Goal: Find specific page/section: Find specific page/section

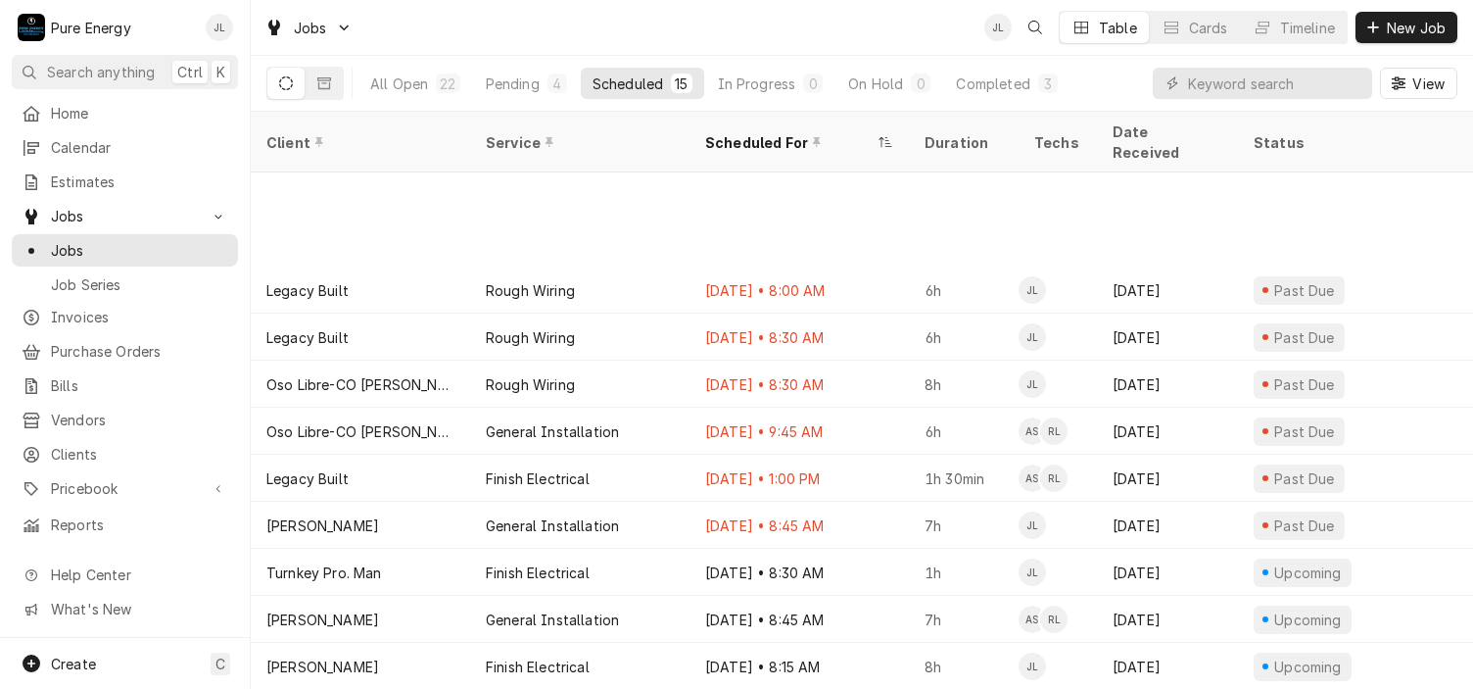
scroll to position [180, 0]
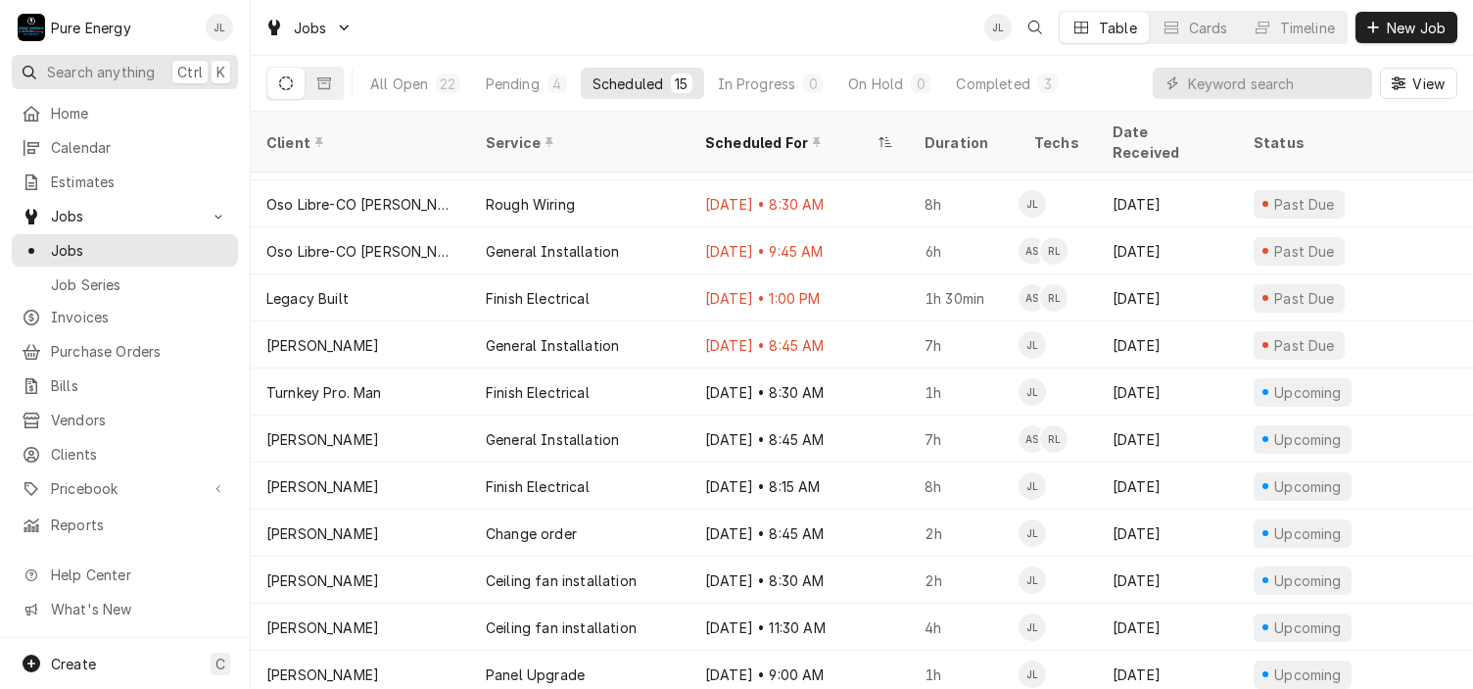
click at [103, 67] on span "Search anything" at bounding box center [101, 72] width 108 height 21
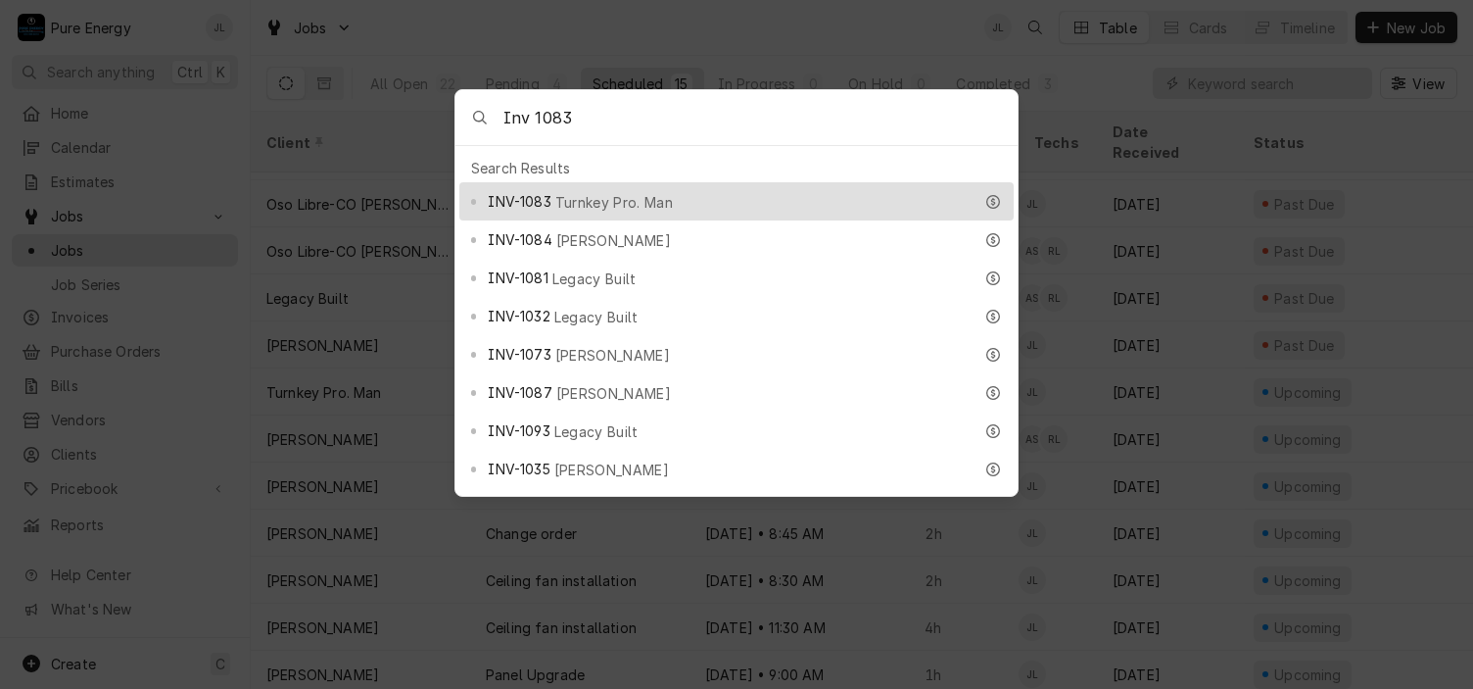
type input "Inv 1083"
click at [599, 195] on span "Turnkey Pro. Man" at bounding box center [614, 202] width 118 height 21
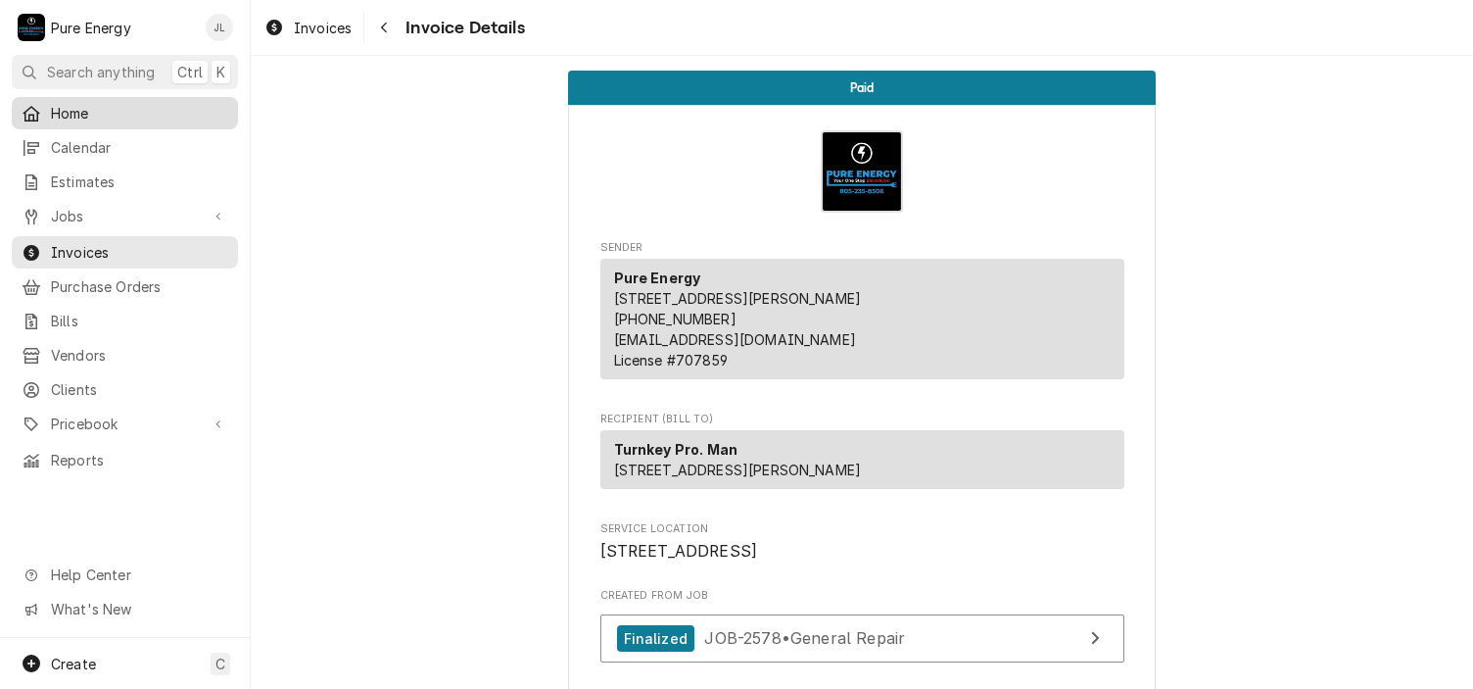
click at [138, 109] on span "Home" at bounding box center [139, 113] width 177 height 21
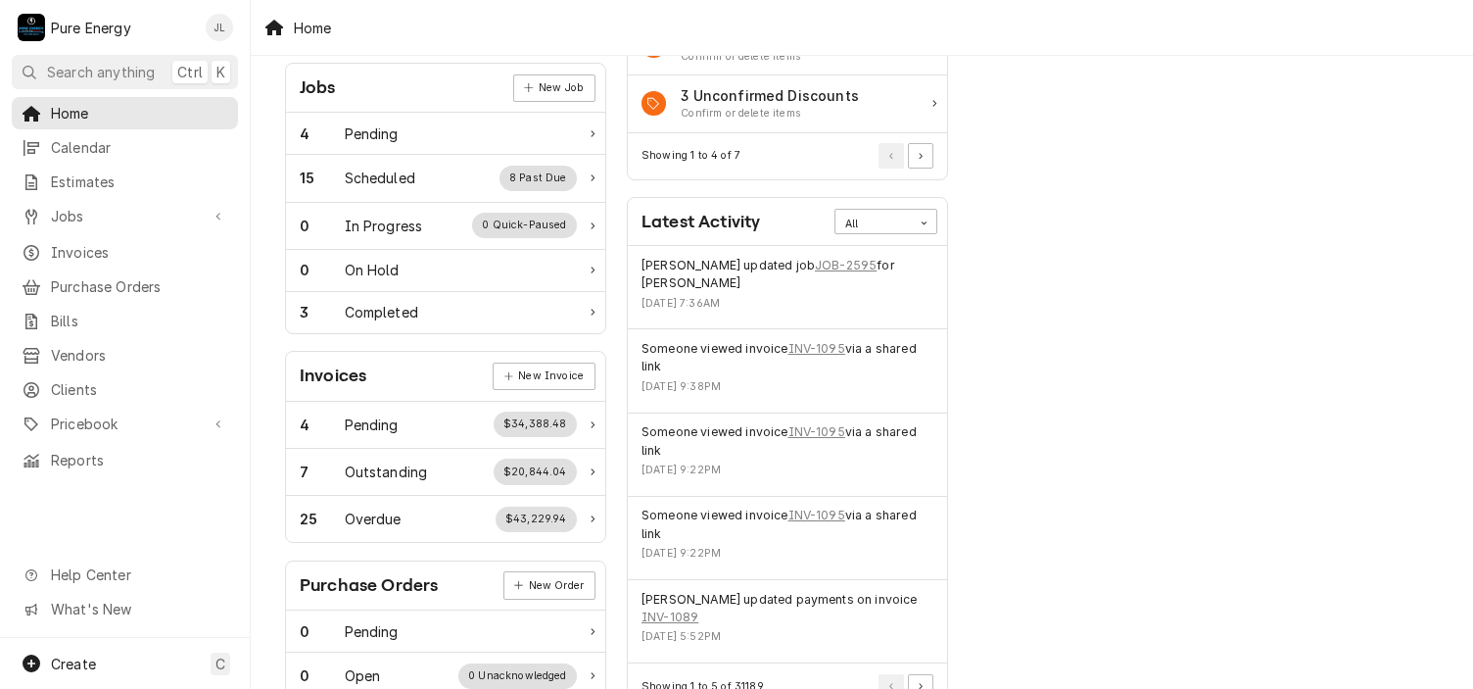
scroll to position [196, 0]
